Goal: Transaction & Acquisition: Obtain resource

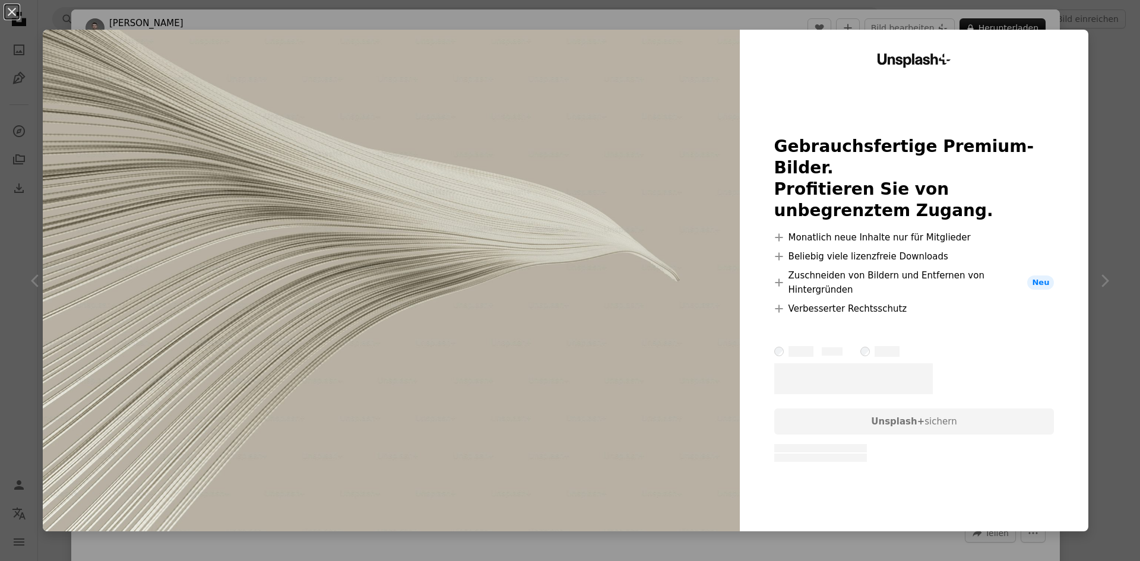
scroll to position [1722, 0]
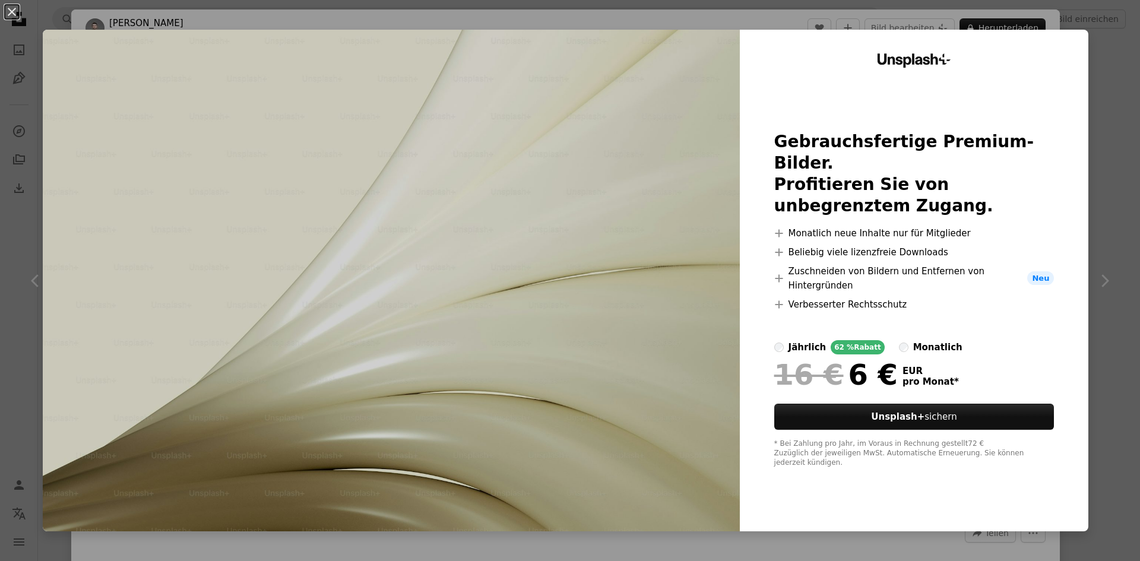
scroll to position [2672, 0]
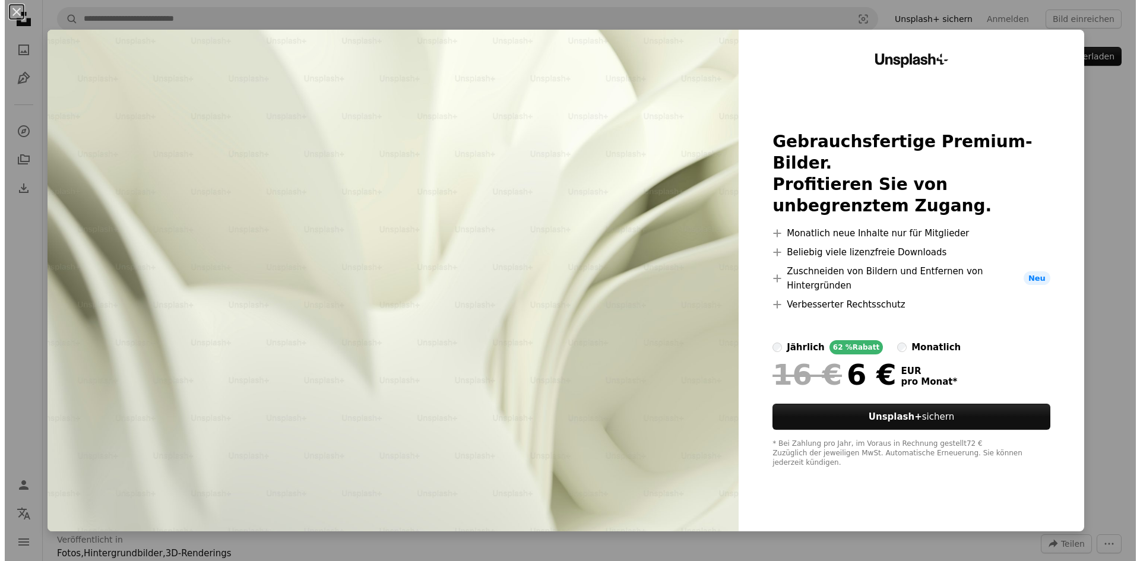
scroll to position [713, 0]
